Goal: Task Accomplishment & Management: Use online tool/utility

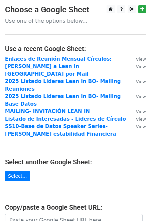
click at [53, 171] on main "Choose a Google Sheet Use one of the options below... Use a recent Google Sheet…" at bounding box center [75, 146] width 151 height 283
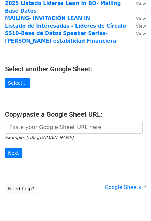
scroll to position [94, 0]
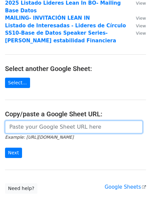
click at [28, 121] on input "url" at bounding box center [74, 127] width 138 height 13
paste input "[URL][DOMAIN_NAME]"
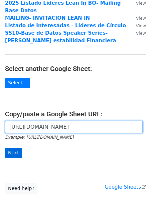
type input "[URL][DOMAIN_NAME]"
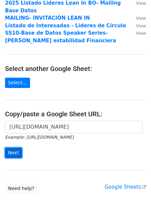
scroll to position [0, 0]
click at [13, 148] on input "Next" at bounding box center [13, 153] width 17 height 10
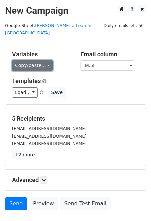
click at [44, 60] on link "Copy/paste..." at bounding box center [32, 65] width 41 height 10
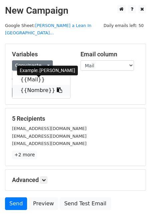
click at [42, 85] on link "{{Nombre}}" at bounding box center [41, 90] width 58 height 11
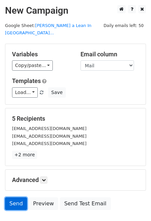
click at [16, 198] on link "Send" at bounding box center [16, 204] width 22 height 13
